Goal: Transaction & Acquisition: Purchase product/service

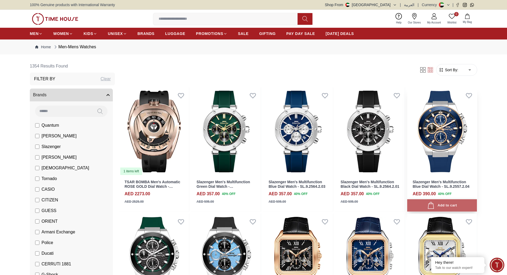
click at [450, 202] on div "Add to cart" at bounding box center [443, 205] width 30 height 7
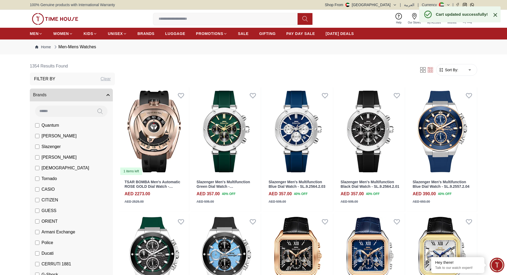
click at [469, 18] on div "Cart updated successfully!" at bounding box center [461, 14] width 82 height 16
click at [469, 23] on span "My Bag" at bounding box center [467, 22] width 13 height 4
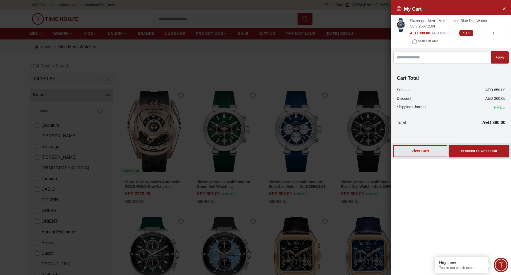
click at [486, 150] on div "Proceed to Checkout" at bounding box center [479, 151] width 36 height 6
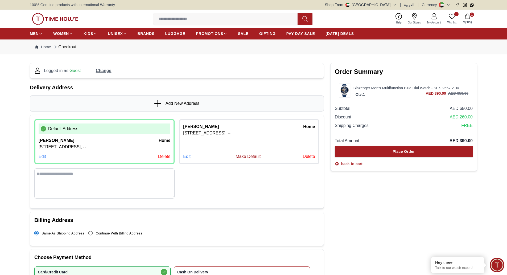
click at [397, 4] on icon "button" at bounding box center [395, 5] width 4 height 4
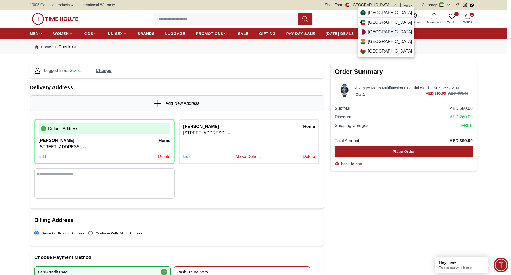
click at [380, 30] on div "[GEOGRAPHIC_DATA]" at bounding box center [387, 32] width 56 height 10
